Goal: Task Accomplishment & Management: Use online tool/utility

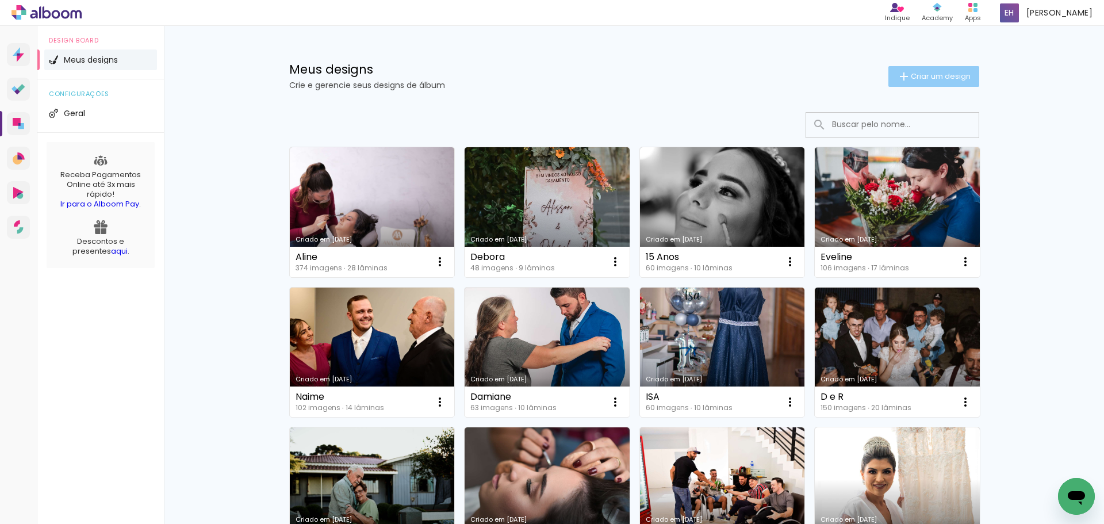
click at [899, 82] on iron-icon at bounding box center [904, 77] width 14 height 14
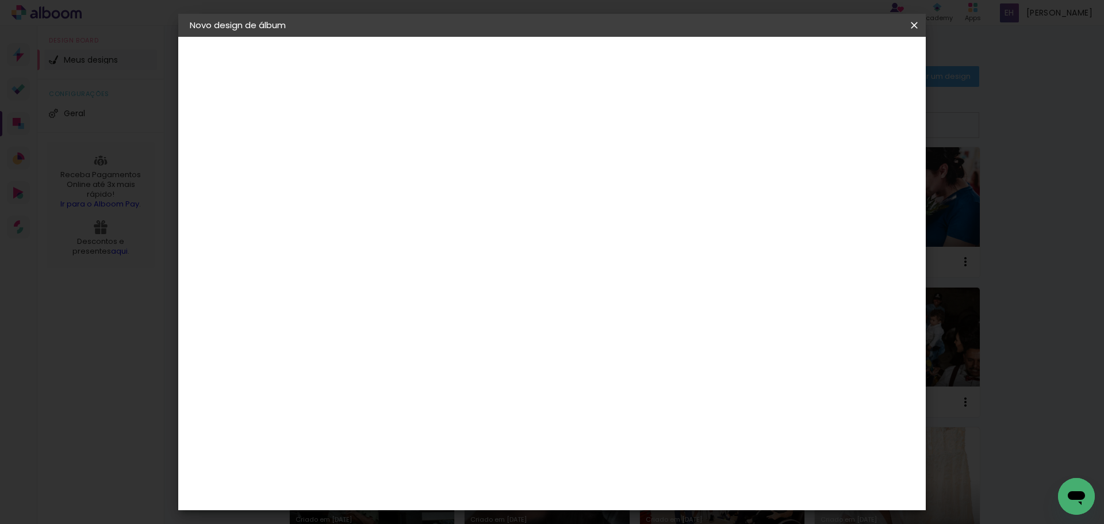
click at [378, 158] on input at bounding box center [378, 155] width 0 height 18
type input "[PERSON_NAME]"
type paper-input "[PERSON_NAME]"
click at [0, 0] on slot "Avançar" at bounding box center [0, 0] width 0 height 0
click at [376, 179] on input "[GEOGRAPHIC_DATA]" at bounding box center [402, 184] width 107 height 14
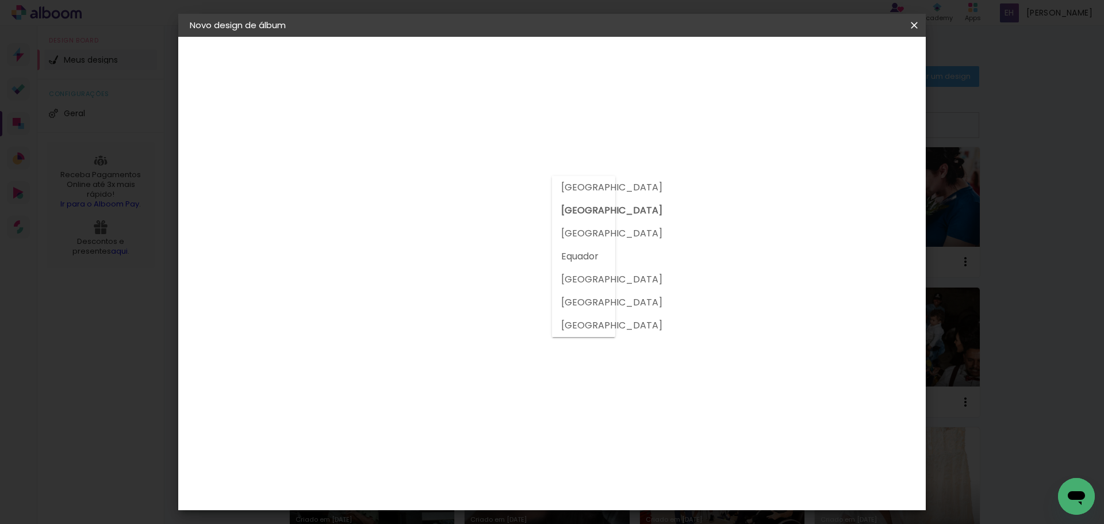
click at [368, 220] on input at bounding box center [407, 219] width 116 height 14
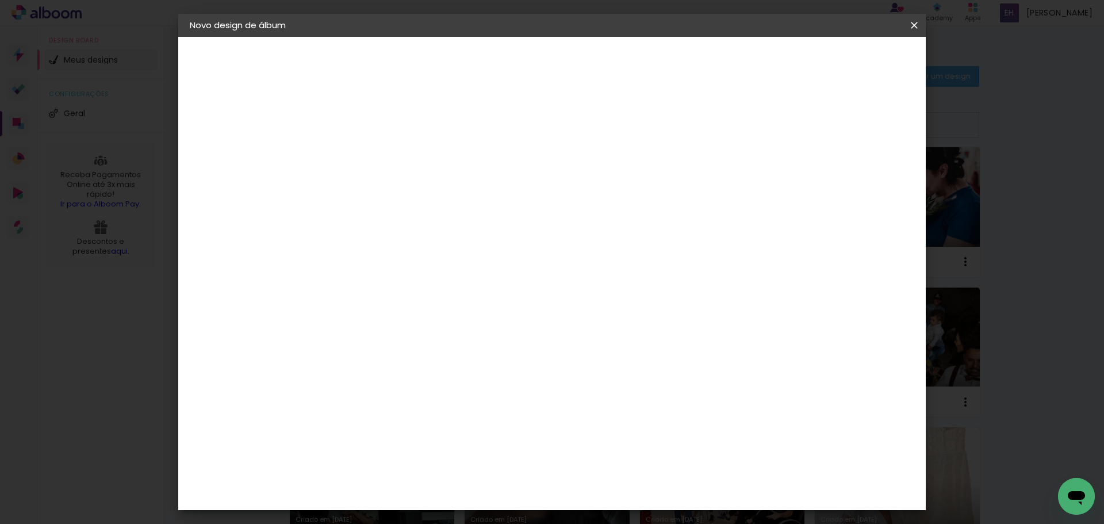
click at [369, 218] on input at bounding box center [407, 219] width 116 height 14
type input "gra"
type paper-input "gra"
click at [376, 305] on div "Grafis" at bounding box center [383, 307] width 27 height 9
click at [0, 0] on slot "Avançar" at bounding box center [0, 0] width 0 height 0
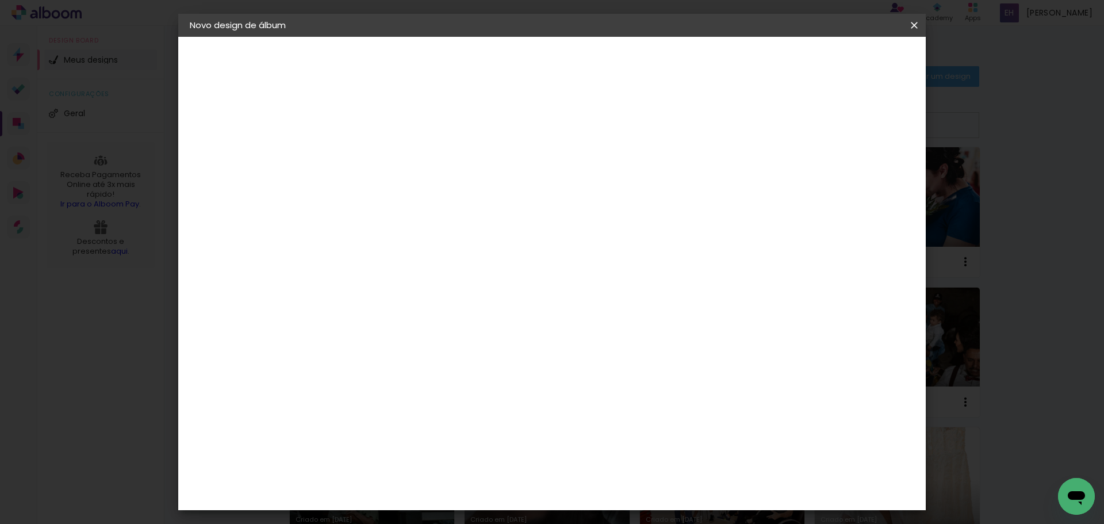
click at [423, 192] on input "text" at bounding box center [400, 201] width 45 height 18
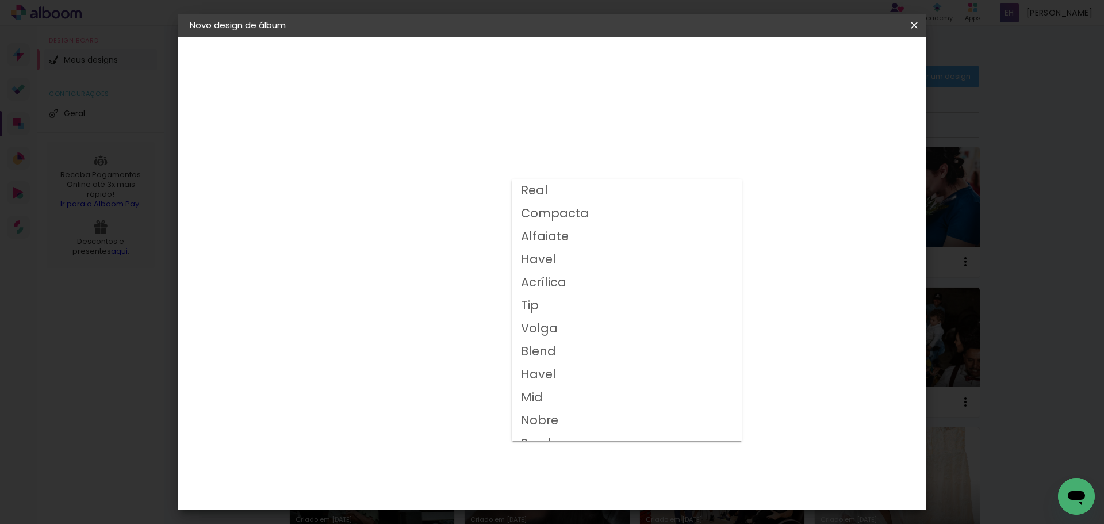
click at [0, 0] on slot "Volga" at bounding box center [0, 0] width 0 height 0
type input "Volga"
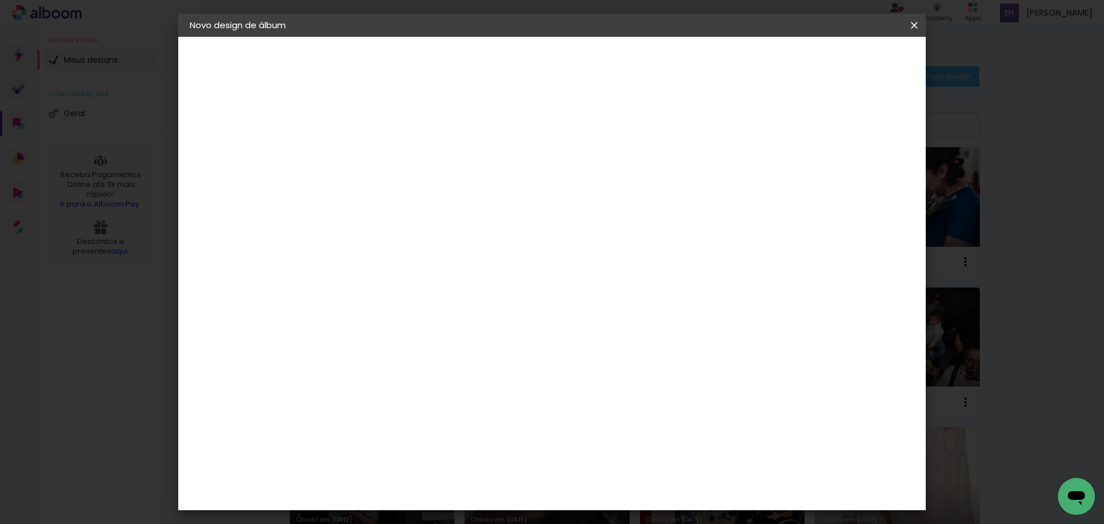
click at [456, 327] on span "20x30" at bounding box center [428, 342] width 53 height 30
click at [0, 0] on slot "Avançar" at bounding box center [0, 0] width 0 height 0
click at [843, 58] on span "Iniciar design" at bounding box center [816, 61] width 52 height 8
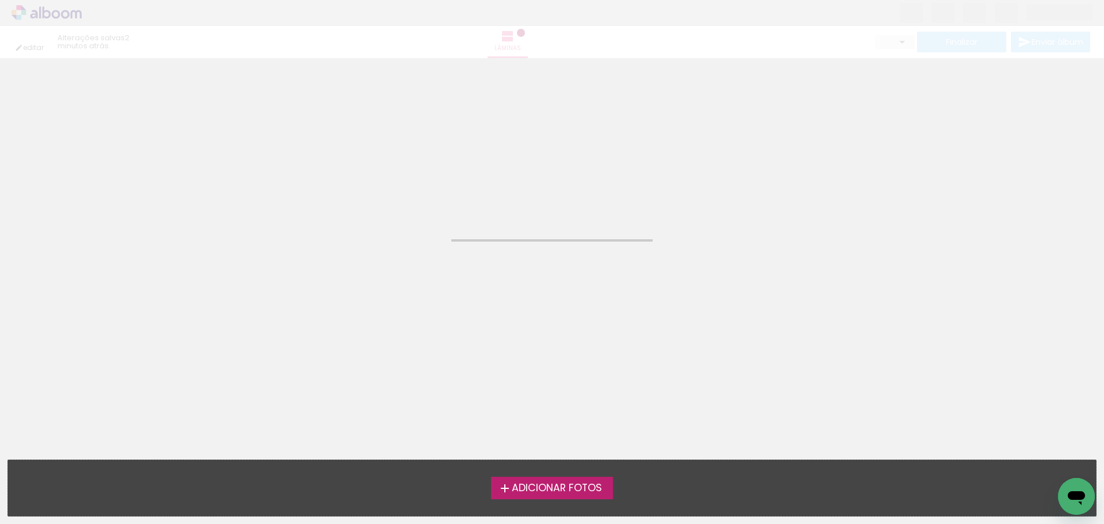
click at [558, 493] on span "Adicionar Fotos" at bounding box center [557, 488] width 90 height 10
click at [0, 0] on input "file" at bounding box center [0, 0] width 0 height 0
